Goal: Task Accomplishment & Management: Use online tool/utility

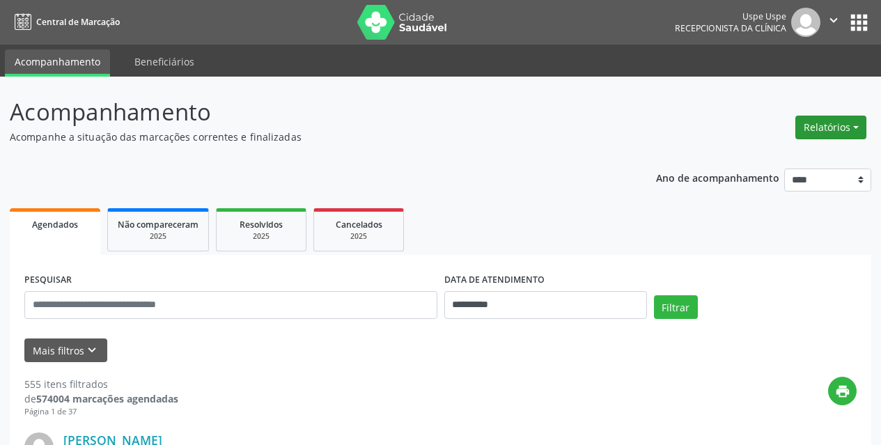
click at [836, 123] on button "Relatórios" at bounding box center [831, 128] width 71 height 24
click at [795, 153] on link "Agendamentos" at bounding box center [793, 158] width 150 height 20
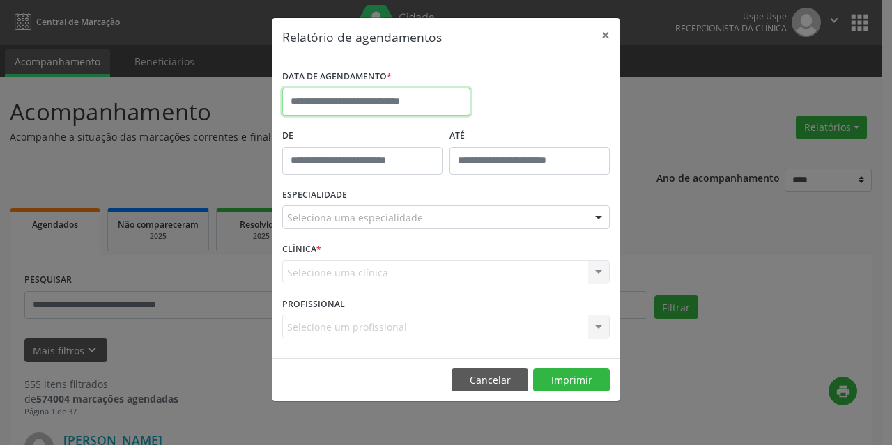
click at [386, 106] on input "text" at bounding box center [376, 102] width 188 height 28
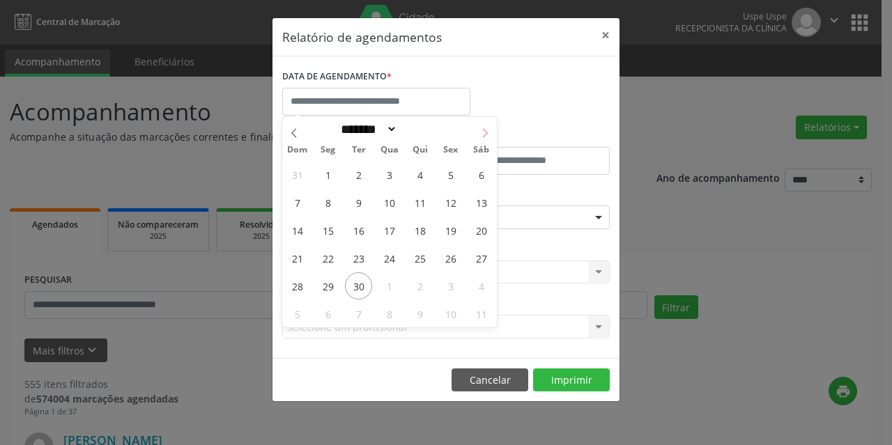
click at [485, 136] on icon at bounding box center [485, 133] width 10 height 10
select select "*"
click at [387, 170] on span "1" at bounding box center [389, 174] width 27 height 27
type input "**********"
click at [387, 170] on span "1" at bounding box center [389, 174] width 27 height 27
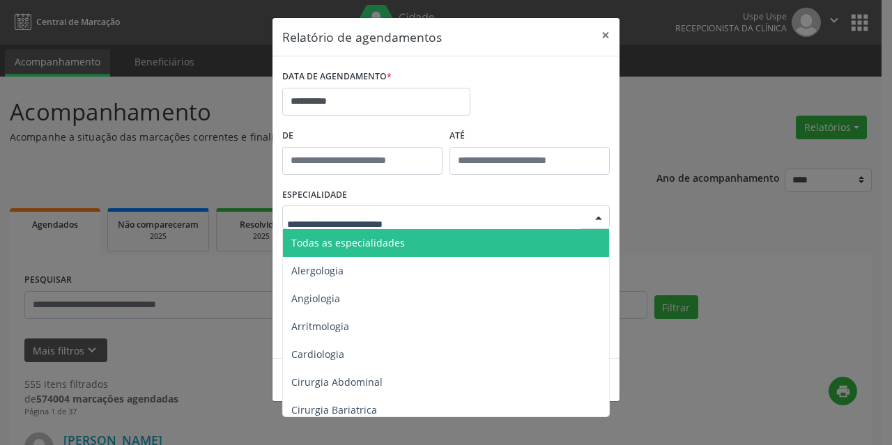
click at [371, 238] on span "Todas as especialidades" at bounding box center [348, 242] width 114 height 13
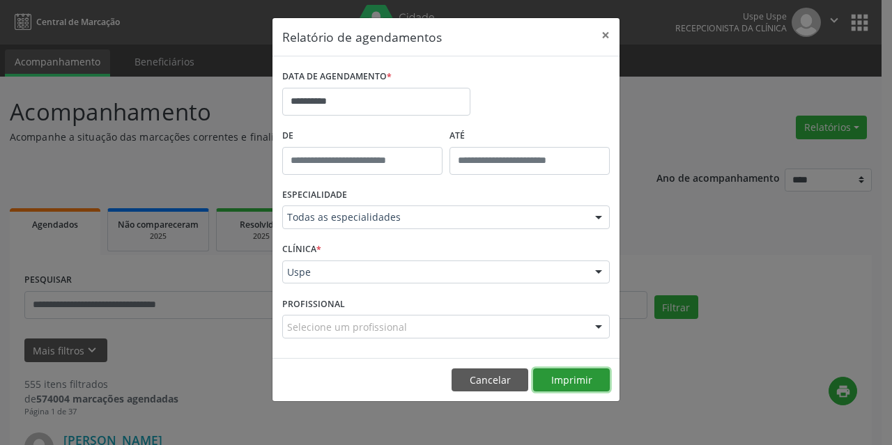
click at [571, 385] on button "Imprimir" at bounding box center [571, 381] width 77 height 24
